Goal: Information Seeking & Learning: Learn about a topic

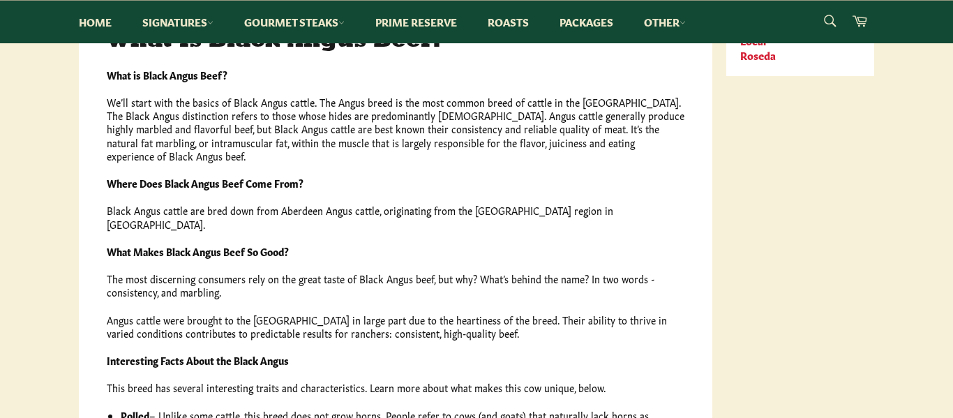
scroll to position [232, 0]
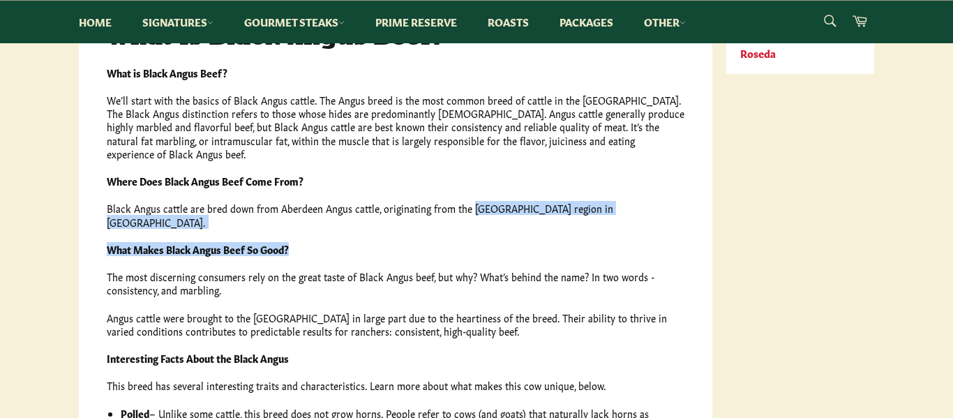
drag, startPoint x: 468, startPoint y: 198, endPoint x: 602, endPoint y: 200, distance: 134.6
click at [602, 202] on p "Black Angus cattle are bred down from Aberdeen Angus cattle, originating from t…" at bounding box center [395, 215] width 577 height 27
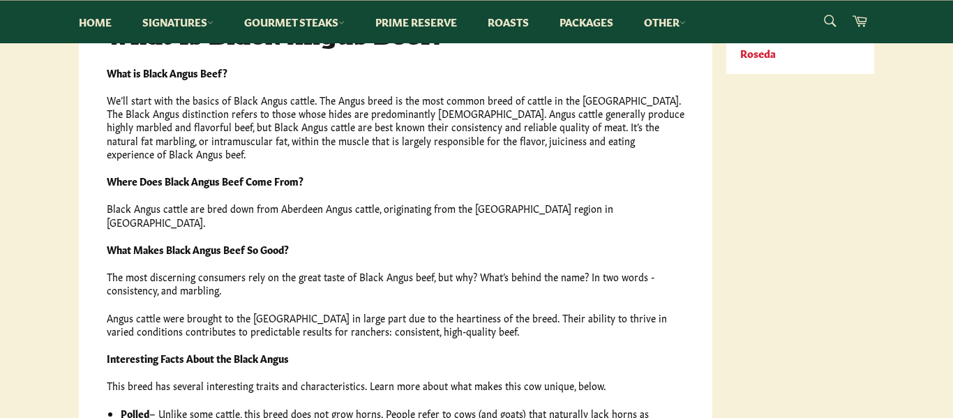
click at [611, 202] on p "Black Angus cattle are bred down from Aberdeen Angus cattle, originating from t…" at bounding box center [395, 215] width 577 height 27
click at [616, 202] on p "Black Angus cattle are bred down from Aberdeen Angus cattle, originating from t…" at bounding box center [395, 215] width 577 height 27
drag, startPoint x: 612, startPoint y: 197, endPoint x: 598, endPoint y: 196, distance: 13.3
click at [598, 202] on p "Black Angus cattle are bred down from Aberdeen Angus cattle, originating from t…" at bounding box center [395, 215] width 577 height 27
click at [524, 202] on p "Black Angus cattle are bred down from Aberdeen Angus cattle, originating from t…" at bounding box center [395, 215] width 577 height 27
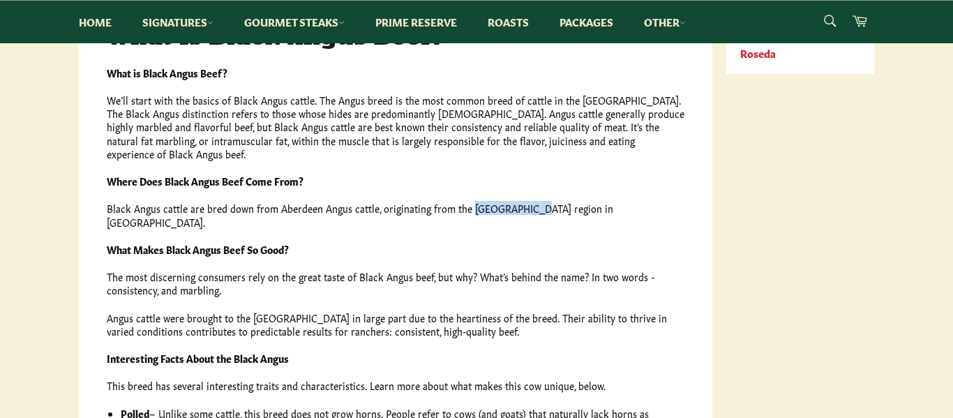
click at [524, 202] on p "Black Angus cattle are bred down from Aberdeen Angus cattle, originating from t…" at bounding box center [395, 215] width 577 height 27
click at [579, 184] on div "What is Black Angus Beef? We’ll start with the basics of Black Angus cattle. Th…" at bounding box center [395, 347] width 577 height 563
drag, startPoint x: 377, startPoint y: 195, endPoint x: 632, endPoint y: 197, distance: 255.2
click at [632, 202] on p "Black Angus cattle are bred down from Aberdeen Angus cattle, originating from t…" at bounding box center [395, 215] width 577 height 27
copy p "originating from the [GEOGRAPHIC_DATA] region in [GEOGRAPHIC_DATA]."
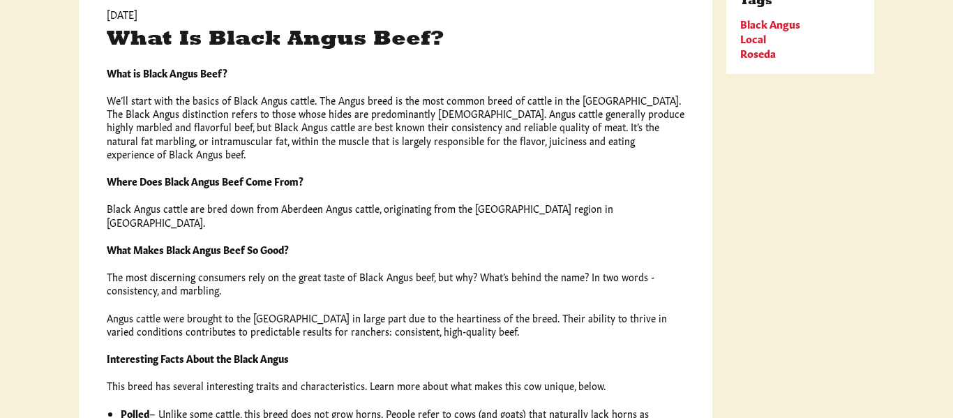
scroll to position [0, 0]
